Goal: Information Seeking & Learning: Learn about a topic

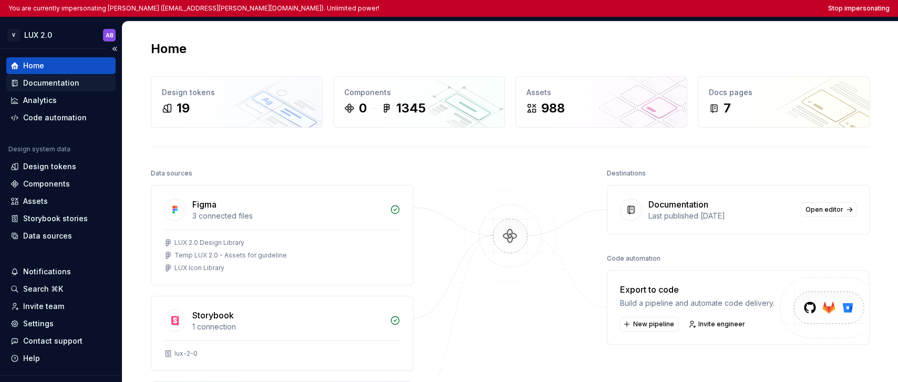
click at [55, 87] on div "Documentation" at bounding box center [51, 83] width 56 height 11
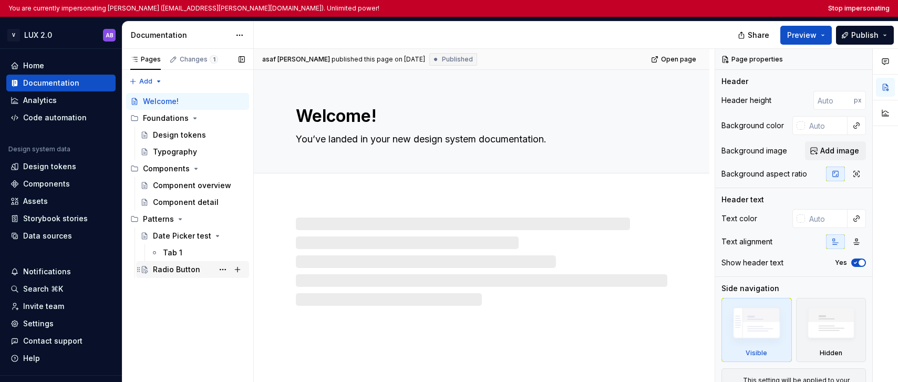
click at [178, 271] on div "Radio Button" at bounding box center [176, 269] width 47 height 11
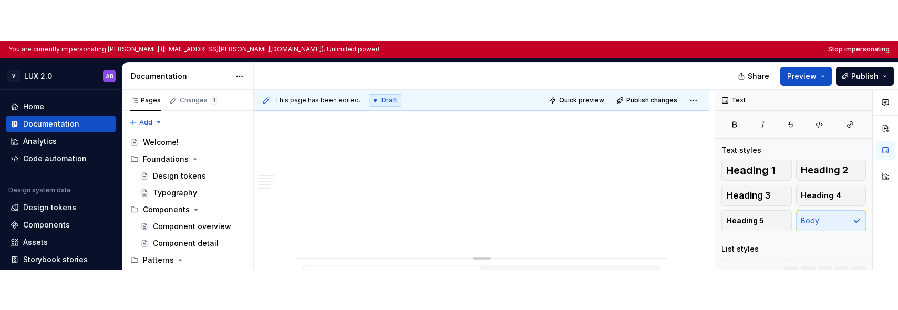
scroll to position [1148, 0]
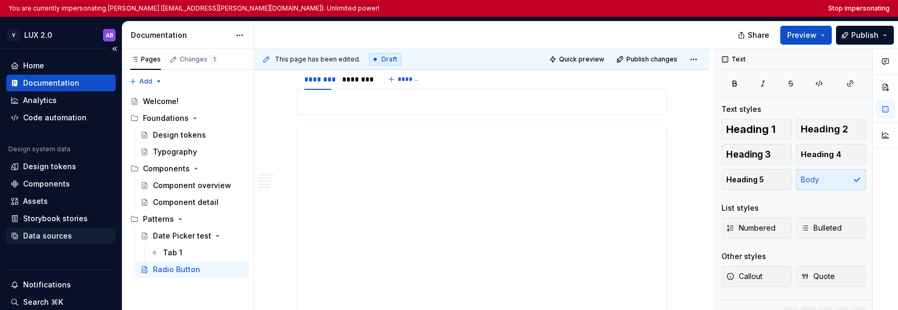
click at [72, 234] on div "Data sources" at bounding box center [61, 236] width 101 height 11
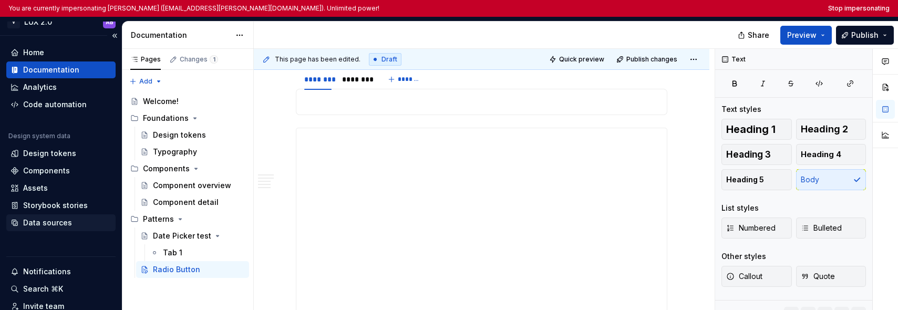
click at [53, 223] on div "Data sources" at bounding box center [47, 222] width 49 height 11
click at [55, 205] on div "Storybook stories" at bounding box center [55, 205] width 65 height 11
click at [50, 224] on div "Data sources" at bounding box center [47, 222] width 49 height 11
click at [54, 207] on div "Storybook stories" at bounding box center [55, 205] width 65 height 11
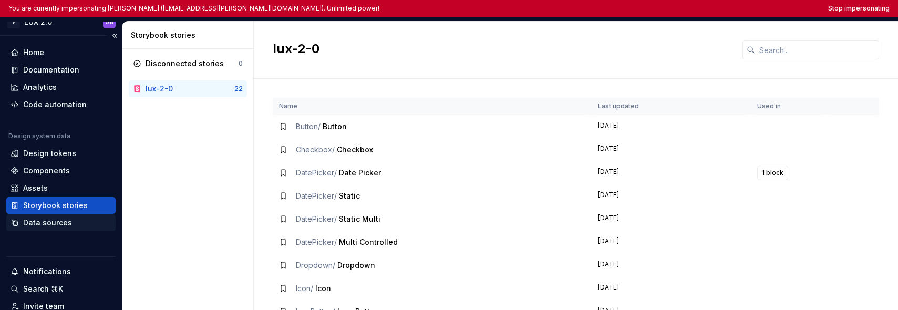
click at [58, 219] on div "Data sources" at bounding box center [47, 222] width 49 height 11
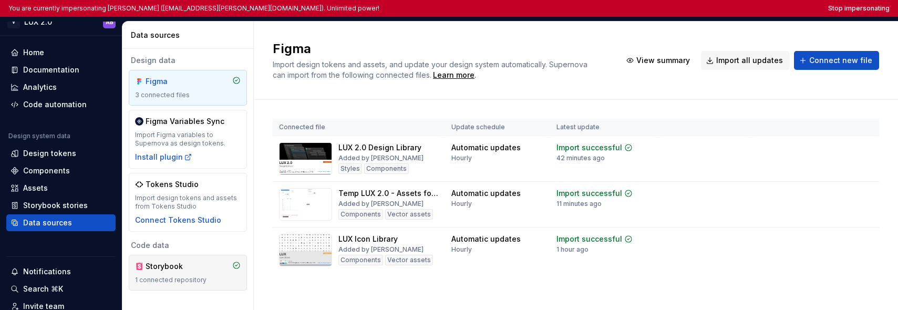
click at [186, 270] on div "Storybook" at bounding box center [171, 266] width 50 height 11
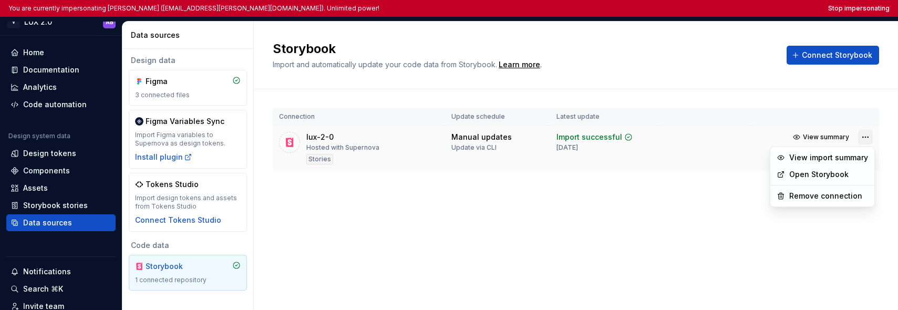
click at [866, 136] on html "You are currently impersonating asaf ben oved (asaf.ben-oved@verint.com). Unlim…" at bounding box center [449, 155] width 898 height 310
click at [585, 200] on html "You are currently impersonating asaf ben oved (asaf.ben-oved@verint.com). Unlim…" at bounding box center [449, 155] width 898 height 310
click at [748, 234] on html "You are currently impersonating asaf ben oved (asaf.ben-oved@verint.com). Unlim…" at bounding box center [449, 155] width 898 height 310
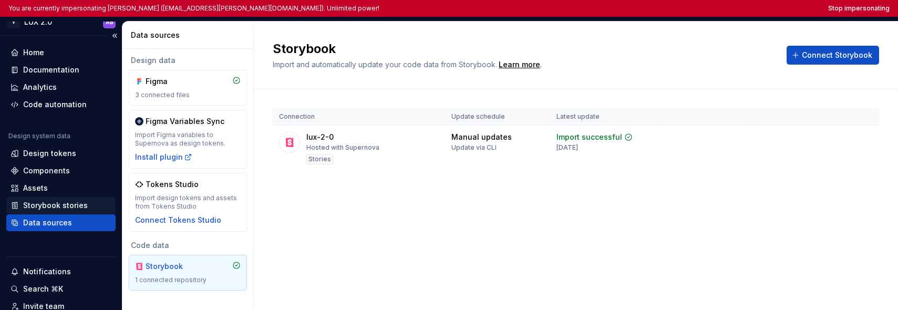
click at [81, 202] on div "Storybook stories" at bounding box center [55, 205] width 65 height 11
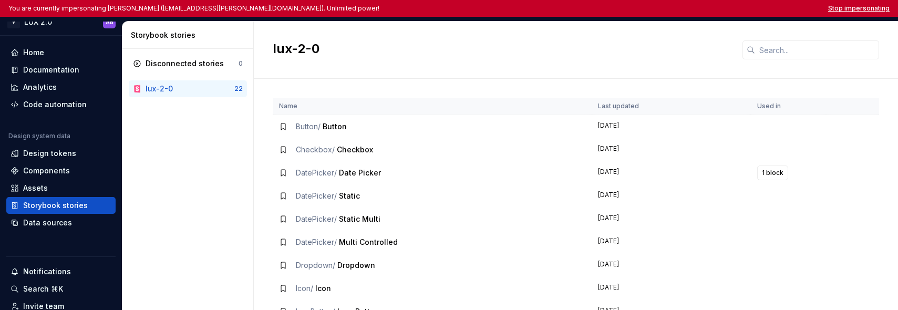
click at [838, 9] on button "Stop impersonating" at bounding box center [858, 8] width 61 height 8
